Goal: Transaction & Acquisition: Book appointment/travel/reservation

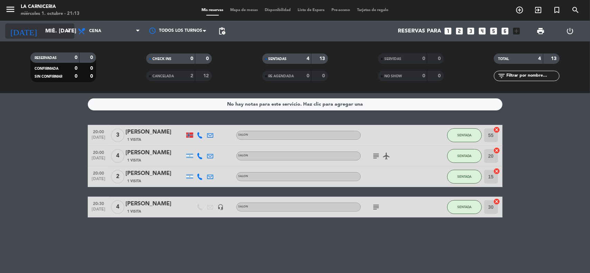
click at [47, 30] on input "mié. [DATE]" at bounding box center [78, 31] width 73 height 13
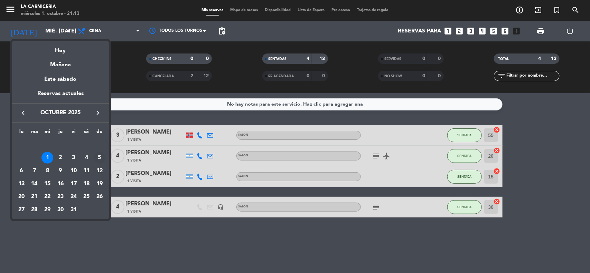
click at [98, 158] on div "5" at bounding box center [100, 158] width 12 height 12
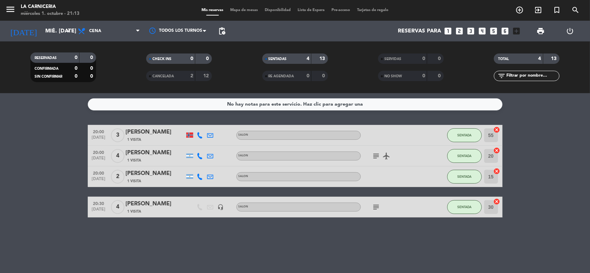
type input "dom. [DATE]"
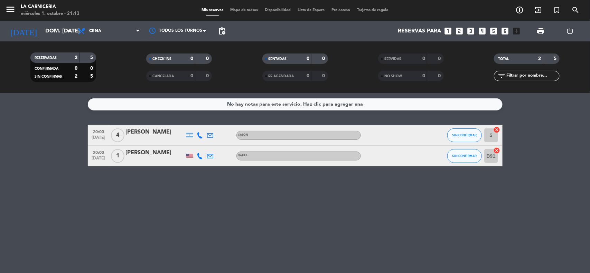
click at [504, 32] on icon "looks_6" at bounding box center [505, 31] width 9 height 9
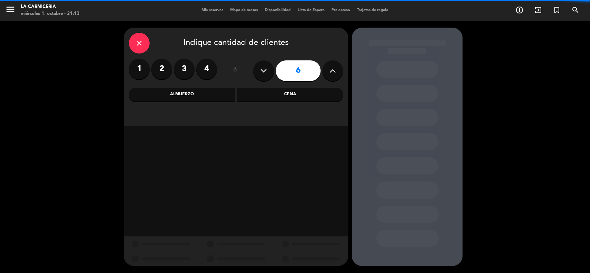
click at [328, 72] on button at bounding box center [332, 70] width 21 height 21
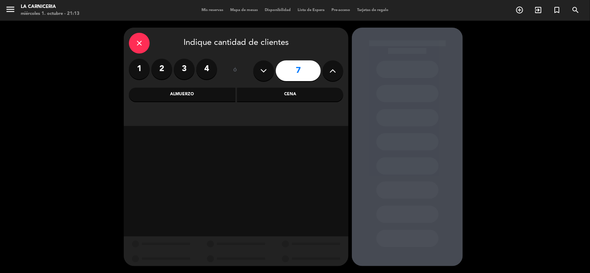
click at [328, 72] on button at bounding box center [332, 70] width 21 height 21
type input "8"
click at [311, 91] on div "Cena" at bounding box center [290, 95] width 106 height 14
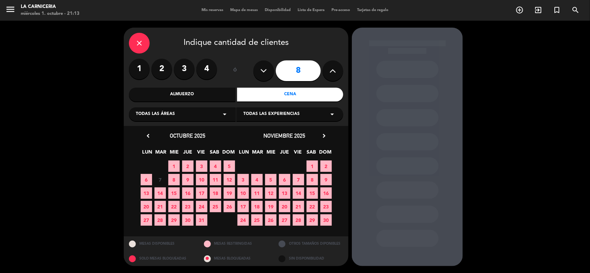
click at [230, 163] on span "5" at bounding box center [228, 166] width 11 height 11
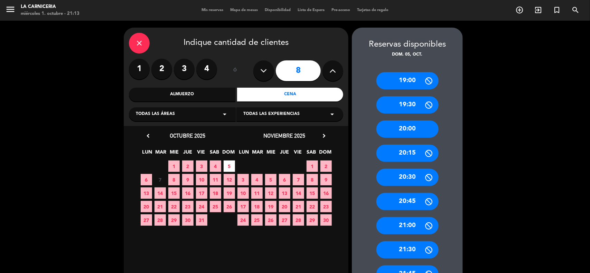
click at [414, 129] on div "20:00" at bounding box center [407, 129] width 62 height 17
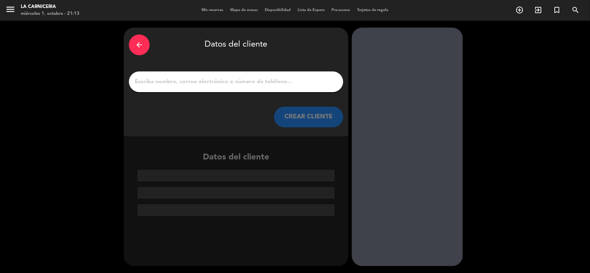
click at [282, 78] on input "1" at bounding box center [236, 82] width 204 height 10
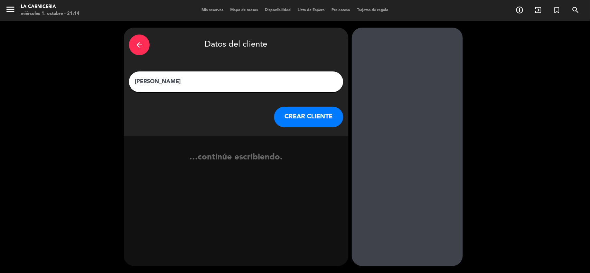
type input "[PERSON_NAME]"
click at [286, 113] on button "CREAR CLIENTE" at bounding box center [308, 117] width 69 height 21
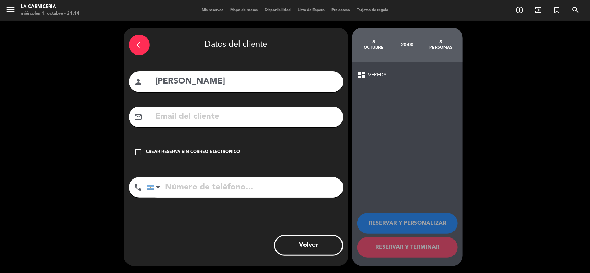
click at [221, 147] on div "check_box_outline_blank Crear reserva sin correo electrónico" at bounding box center [236, 152] width 214 height 21
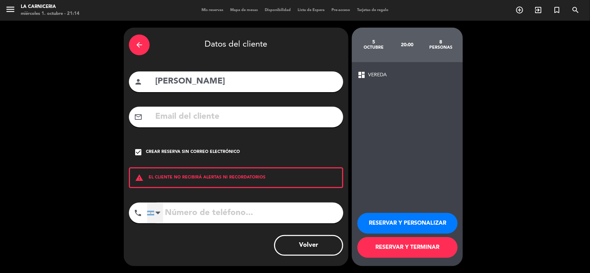
click at [154, 213] on div at bounding box center [155, 213] width 16 height 20
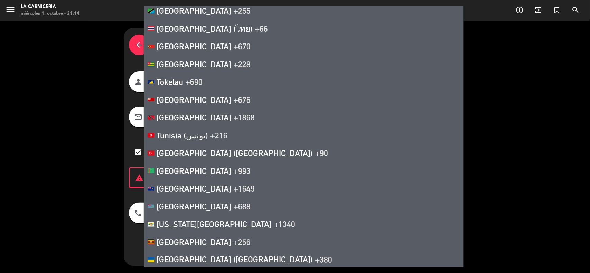
scroll to position [4015, 0]
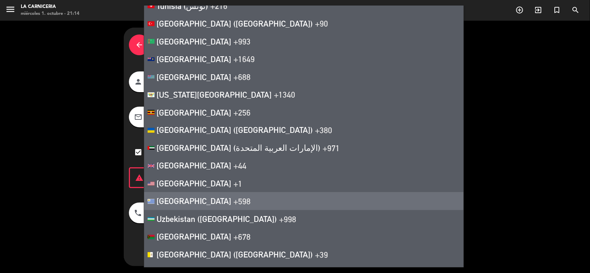
click at [244, 192] on li "[GEOGRAPHIC_DATA] +598" at bounding box center [303, 201] width 319 height 18
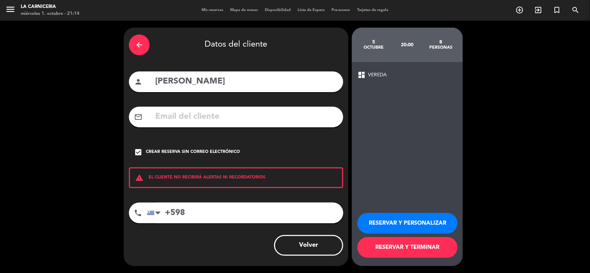
click at [245, 152] on div "check_box Crear reserva sin correo electrónico" at bounding box center [236, 152] width 214 height 21
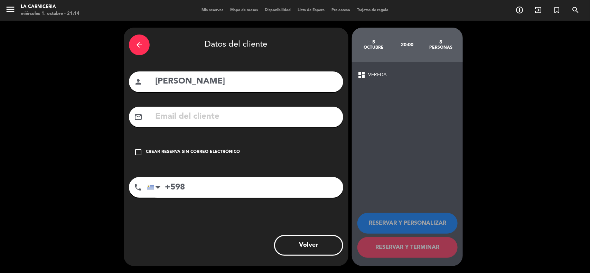
click at [237, 183] on input "+598" at bounding box center [245, 187] width 196 height 21
type input "[PHONE_NUMBER]"
click at [183, 145] on div "check_box_outline_blank Crear reserva sin correo electrónico" at bounding box center [236, 152] width 214 height 21
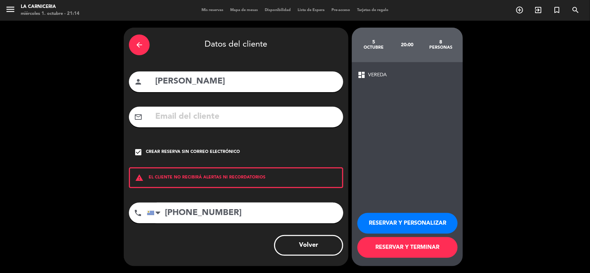
click at [409, 251] on button "RESERVAR Y TERMINAR" at bounding box center [407, 247] width 100 height 21
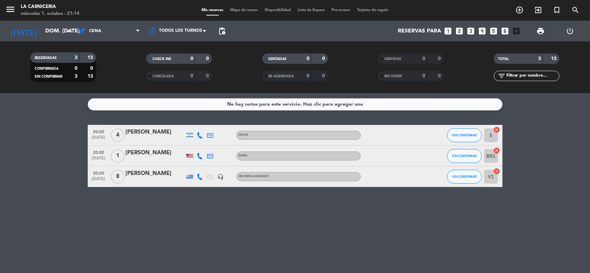
click at [311, 180] on div "Sin menú asignado" at bounding box center [298, 176] width 124 height 9
click at [147, 173] on div "[PERSON_NAME]" at bounding box center [155, 173] width 59 height 9
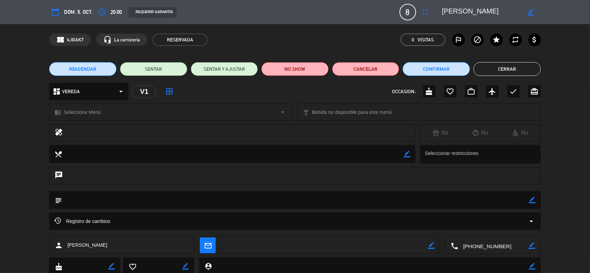
click at [106, 88] on div "dashboard VEREDA arrow_drop_down" at bounding box center [88, 91] width 79 height 17
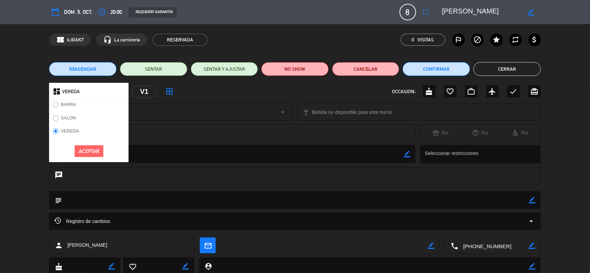
click at [74, 118] on label "SALON" at bounding box center [68, 118] width 15 height 4
click at [194, 89] on div "dashboard [PERSON_NAME] SALON VEREDA Aceptar V1 border_all OCCASION: cake favor…" at bounding box center [295, 91] width 492 height 17
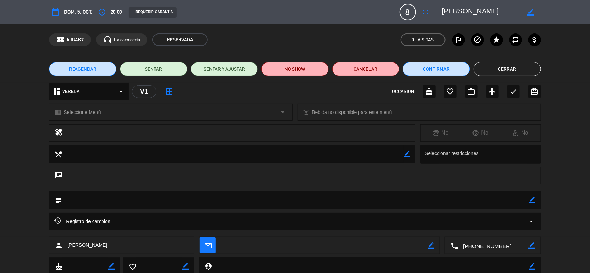
click at [99, 92] on div "dashboard VEREDA arrow_drop_down" at bounding box center [88, 91] width 79 height 17
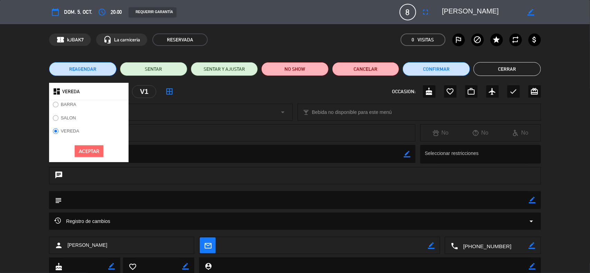
click at [68, 115] on label "SALON" at bounding box center [64, 119] width 30 height 11
click at [95, 153] on button "Aceptar" at bounding box center [89, 151] width 29 height 12
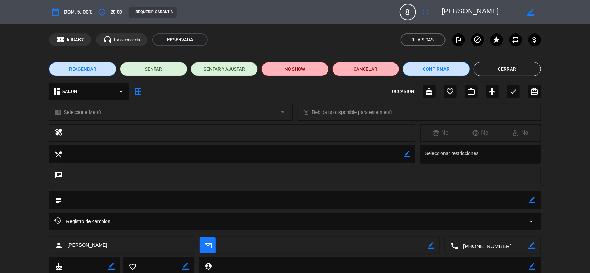
click at [137, 91] on icon "border_all" at bounding box center [138, 91] width 8 height 8
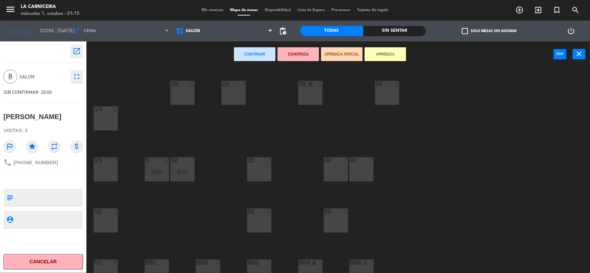
click at [261, 164] on div "15 2" at bounding box center [259, 161] width 24 height 7
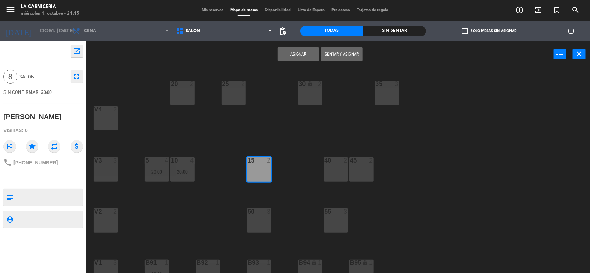
click at [329, 170] on div "40 2" at bounding box center [336, 170] width 24 height 24
click at [368, 179] on div "45 2" at bounding box center [361, 170] width 24 height 24
click at [280, 50] on button "Asignar" at bounding box center [297, 54] width 41 height 14
